Goal: Navigation & Orientation: Find specific page/section

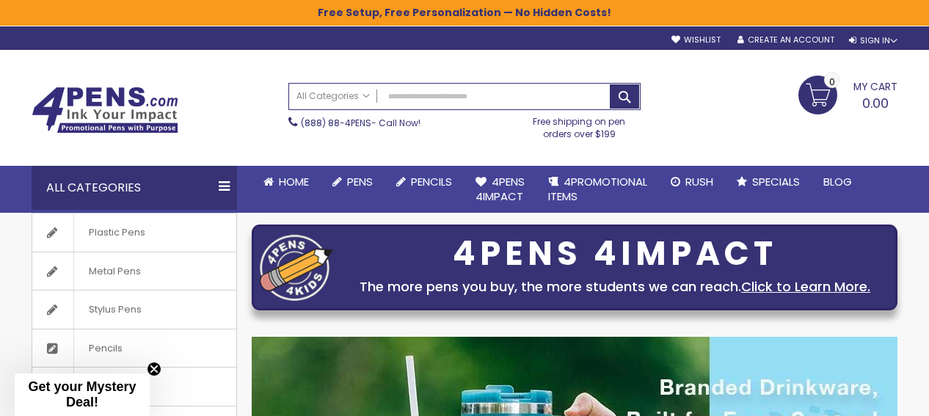
drag, startPoint x: 932, startPoint y: 26, endPoint x: 867, endPoint y: -43, distance: 95.0
click at [867, 0] on html "The store will not work correctly when cookies are disabled. Free Setup, Free P…" at bounding box center [464, 208] width 929 height 416
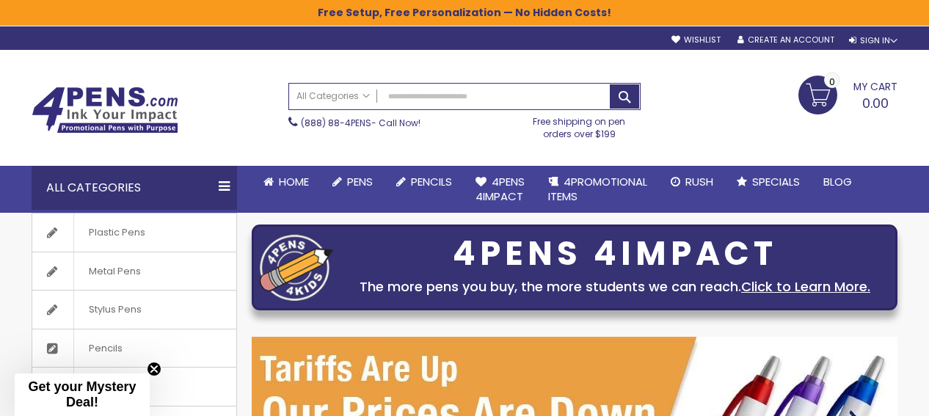
click at [129, 391] on span "Get your Mystery Deal!" at bounding box center [82, 394] width 108 height 30
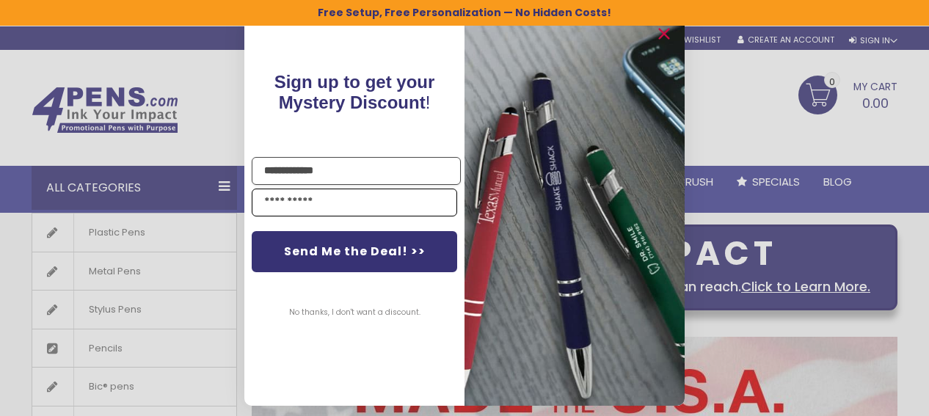
type input "**********"
click at [266, 197] on input "Email" at bounding box center [355, 203] width 206 height 28
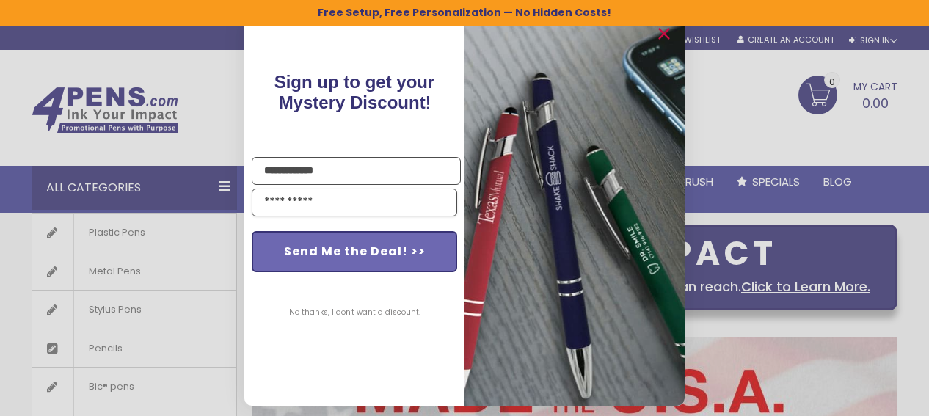
type input "**********"
click at [377, 256] on button "Send Me the Deal! >>" at bounding box center [355, 251] width 206 height 41
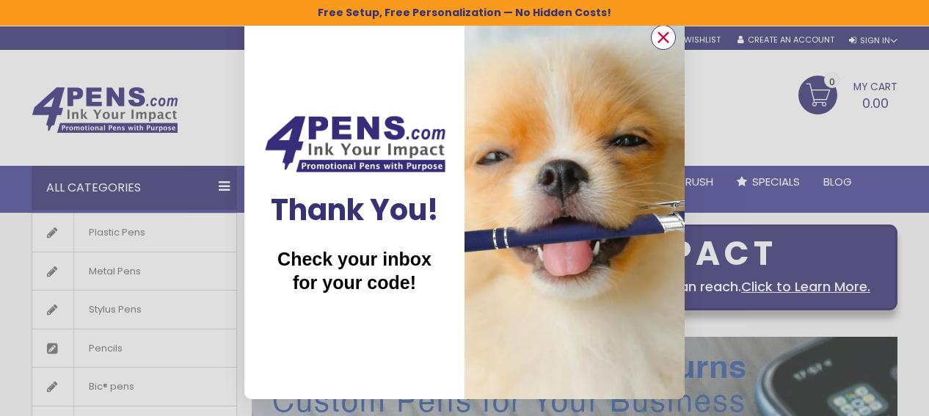
click at [663, 36] on icon "Close dialog" at bounding box center [664, 37] width 10 height 10
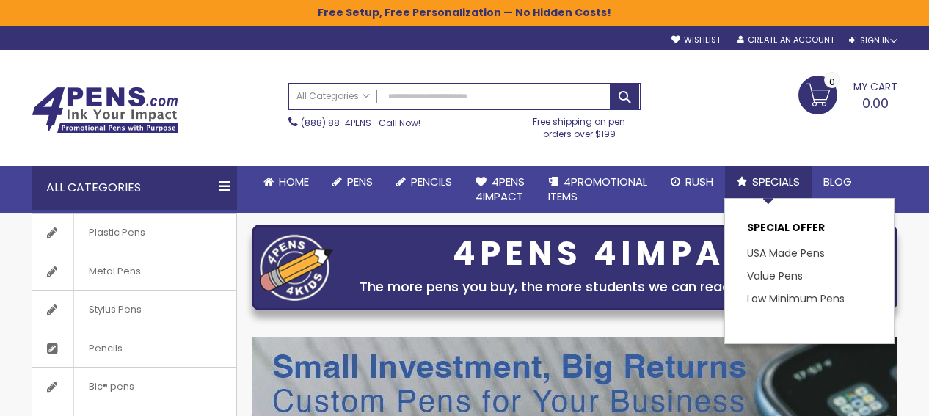
click at [770, 186] on span "Specials" at bounding box center [776, 181] width 48 height 15
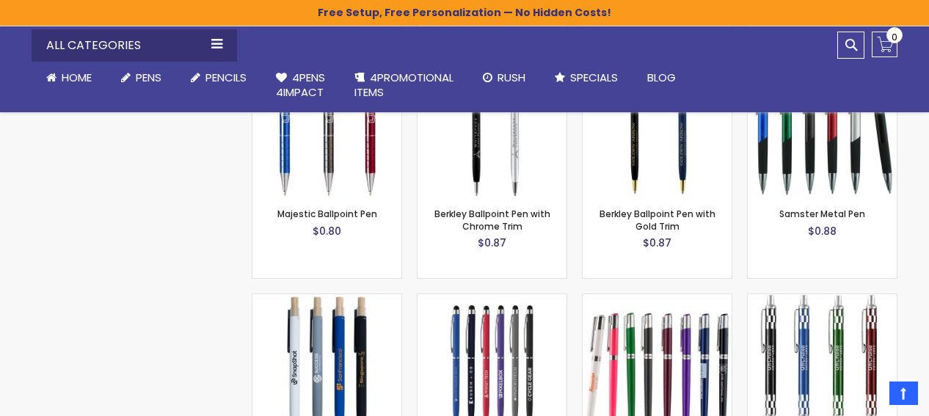
scroll to position [2871, 0]
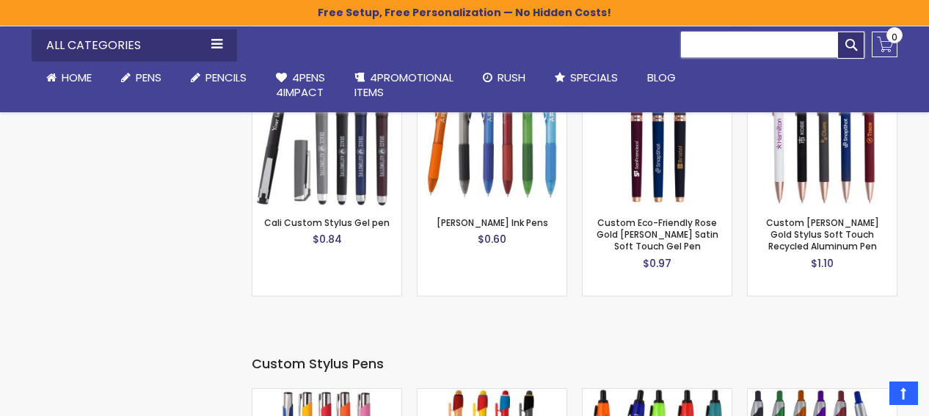
click at [790, 46] on input "Search" at bounding box center [773, 45] width 184 height 26
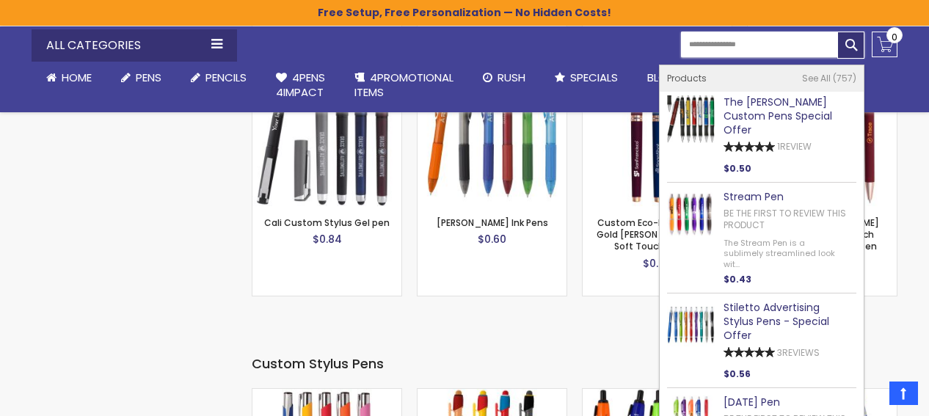
type input "**********"
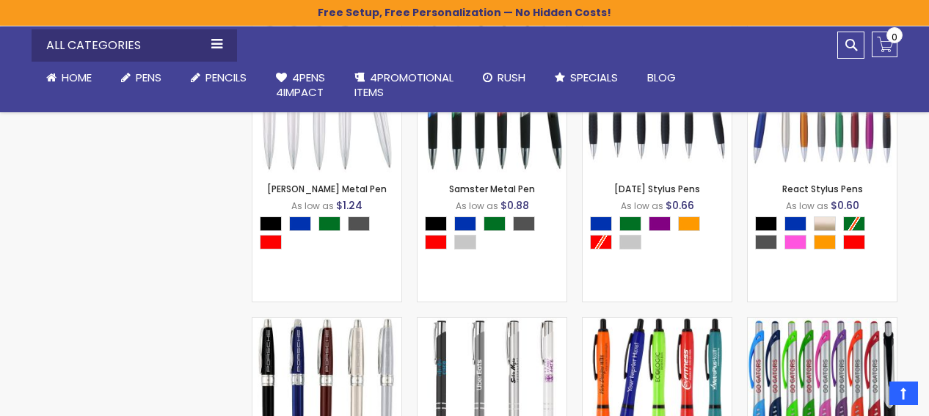
scroll to position [1752, 0]
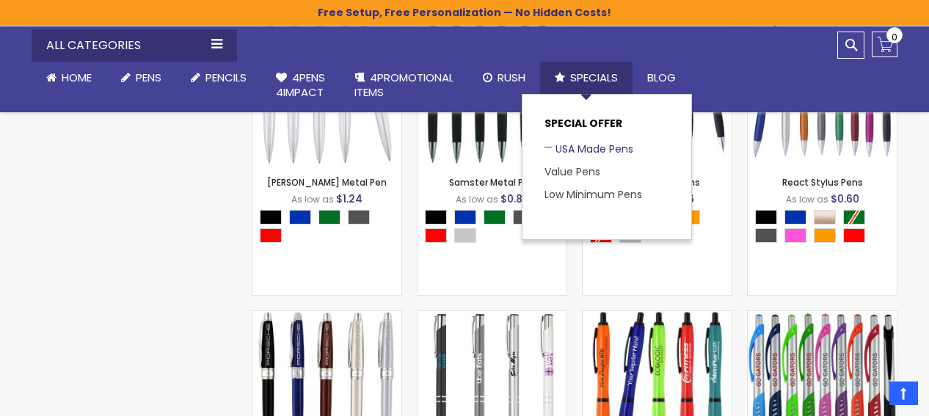
click at [597, 151] on link "USA Made Pens" at bounding box center [589, 149] width 89 height 15
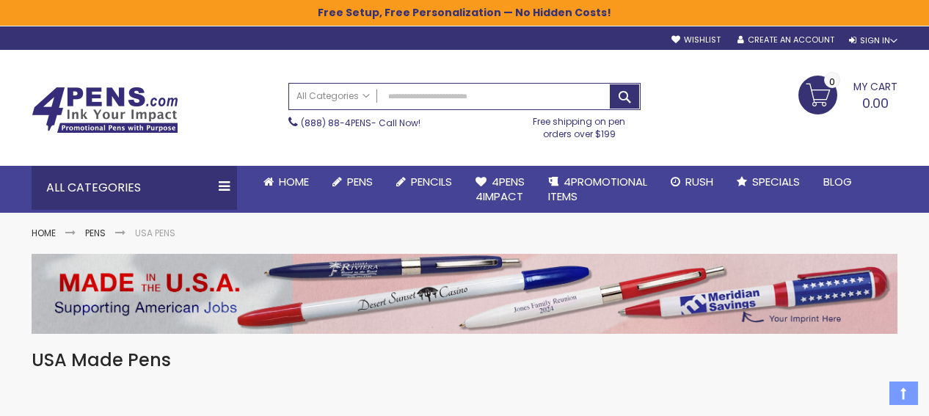
drag, startPoint x: 935, startPoint y: 50, endPoint x: 838, endPoint y: 58, distance: 97.2
click at [838, 58] on html "The store will not work correctly when cookies are disabled. Free Setup, Free P…" at bounding box center [464, 208] width 929 height 416
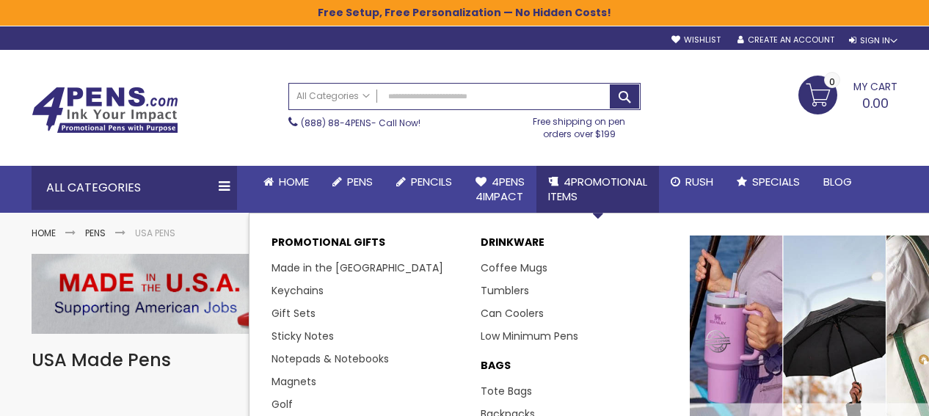
click at [624, 179] on span "4PROMOTIONAL ITEMS" at bounding box center [597, 189] width 99 height 30
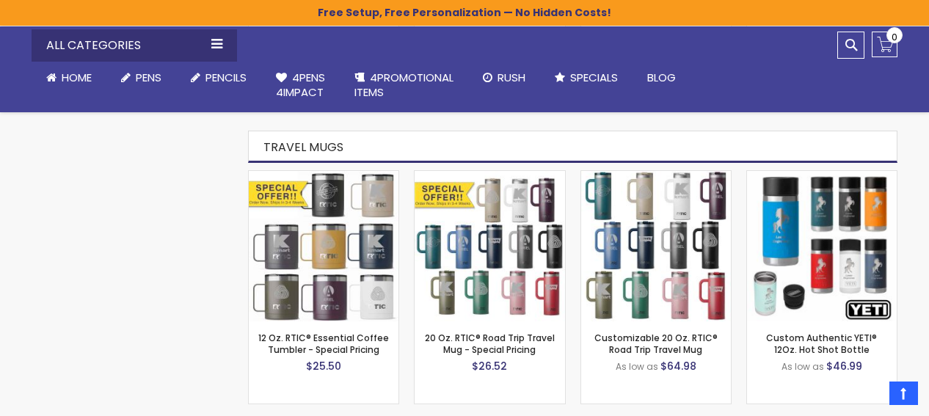
scroll to position [1101, 0]
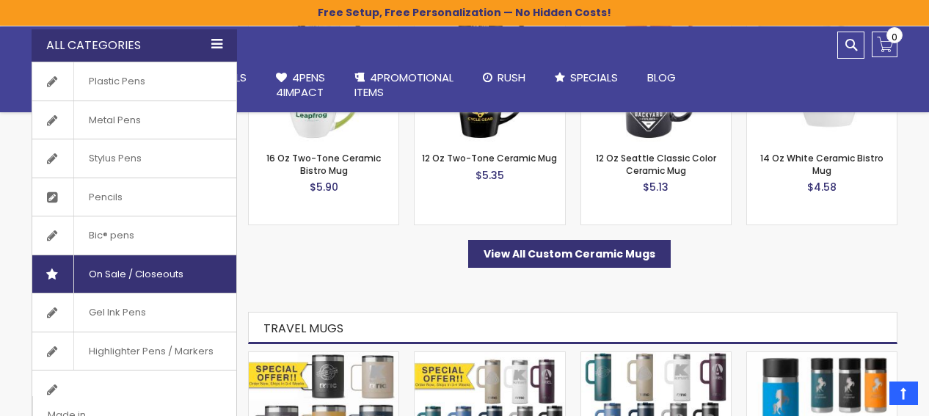
click at [167, 271] on span "On Sale / Closeouts" at bounding box center [135, 274] width 125 height 38
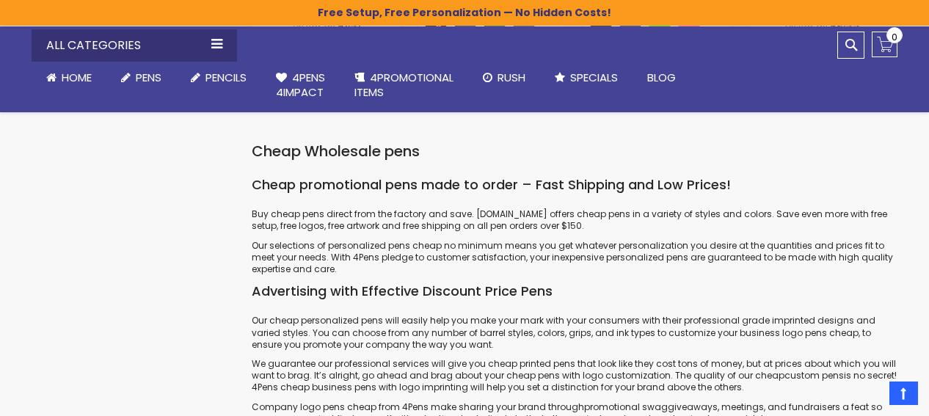
scroll to position [4841, 0]
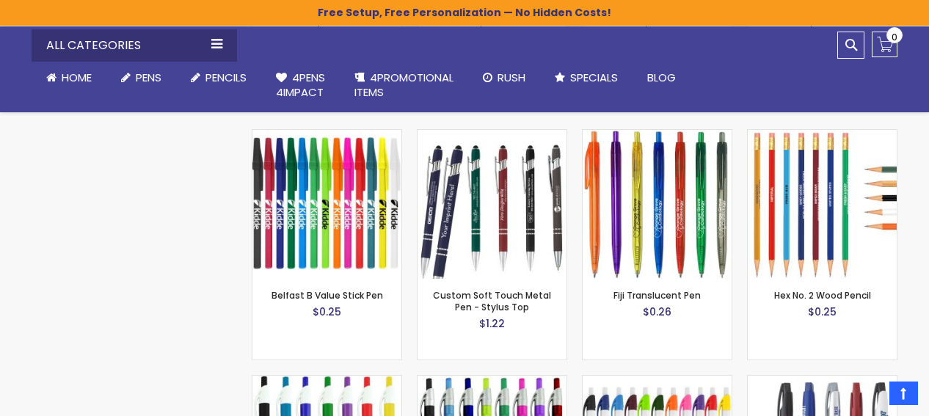
scroll to position [1623, 0]
